Goal: Task Accomplishment & Management: Complete application form

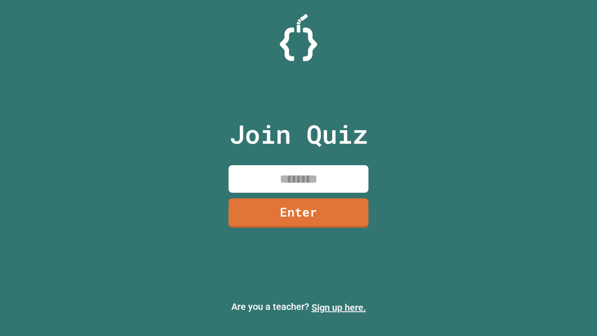
click at [339, 307] on link "Sign up here." at bounding box center [339, 307] width 55 height 11
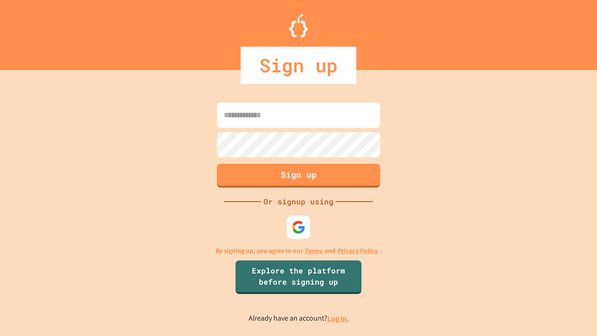
click at [339, 318] on link "Log in." at bounding box center [337, 318] width 21 height 10
